Goal: Information Seeking & Learning: Learn about a topic

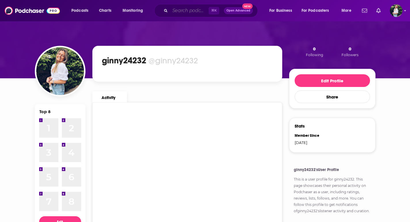
click at [174, 13] on input "Search podcasts, credits, & more..." at bounding box center [189, 10] width 39 height 9
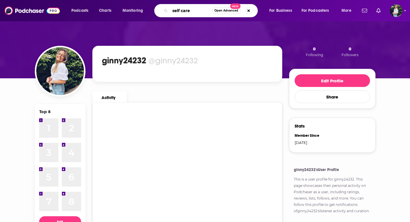
type input "self care"
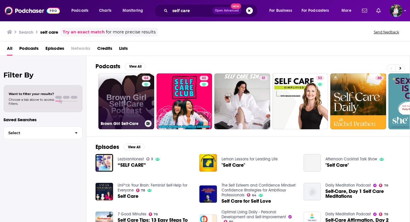
click at [134, 110] on link "64 Brown Girl Self-Care" at bounding box center [126, 101] width 56 height 56
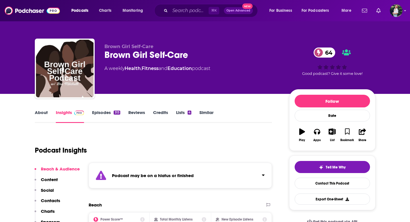
click at [201, 113] on link "Similar" at bounding box center [206, 116] width 14 height 13
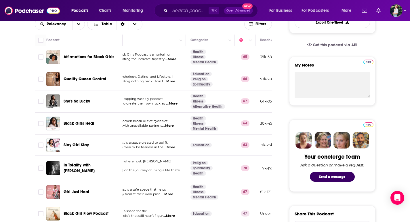
scroll to position [0, 44]
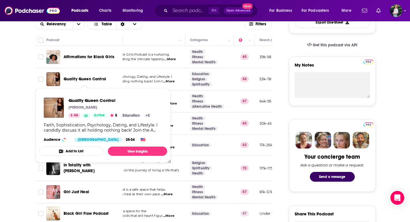
click at [95, 80] on span "Quality Queen Control" at bounding box center [85, 79] width 43 height 5
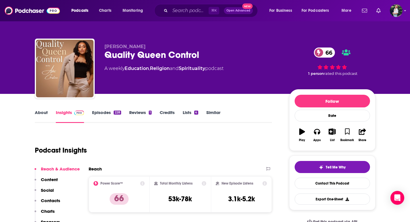
click at [39, 114] on link "About" at bounding box center [41, 116] width 13 height 13
